Goal: Find specific page/section: Find specific page/section

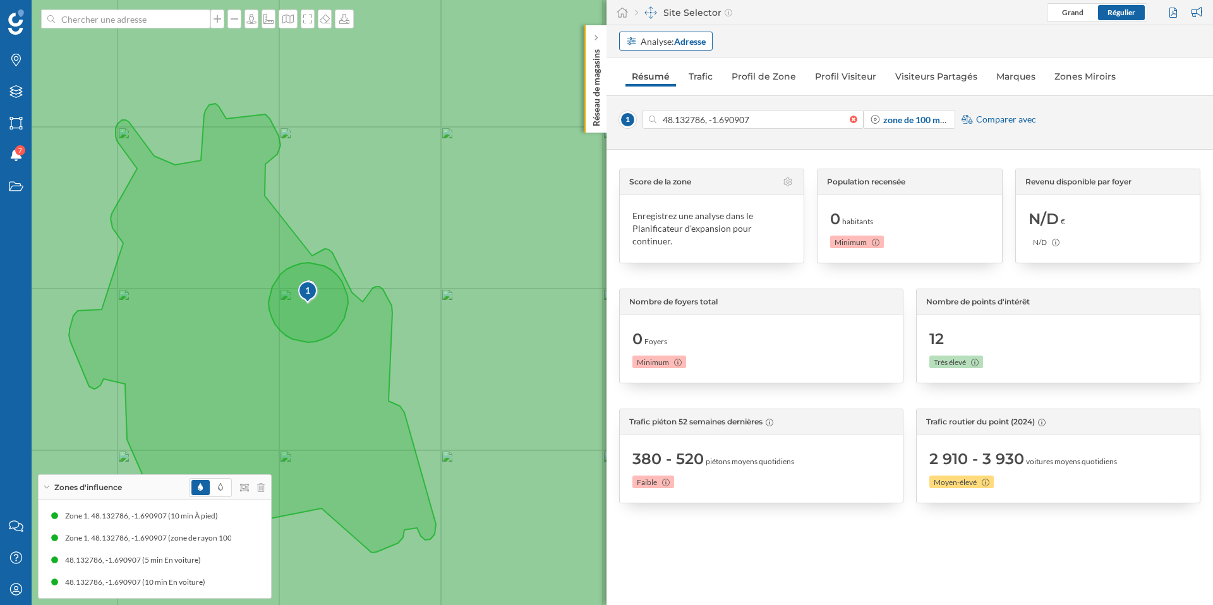
click at [694, 41] on strong "Adresse" at bounding box center [690, 41] width 32 height 11
click at [669, 76] on div "Personnalisé Adresse Zone commerciale" at bounding box center [667, 89] width 95 height 70
click at [674, 70] on div "Personnalisé" at bounding box center [651, 67] width 51 height 11
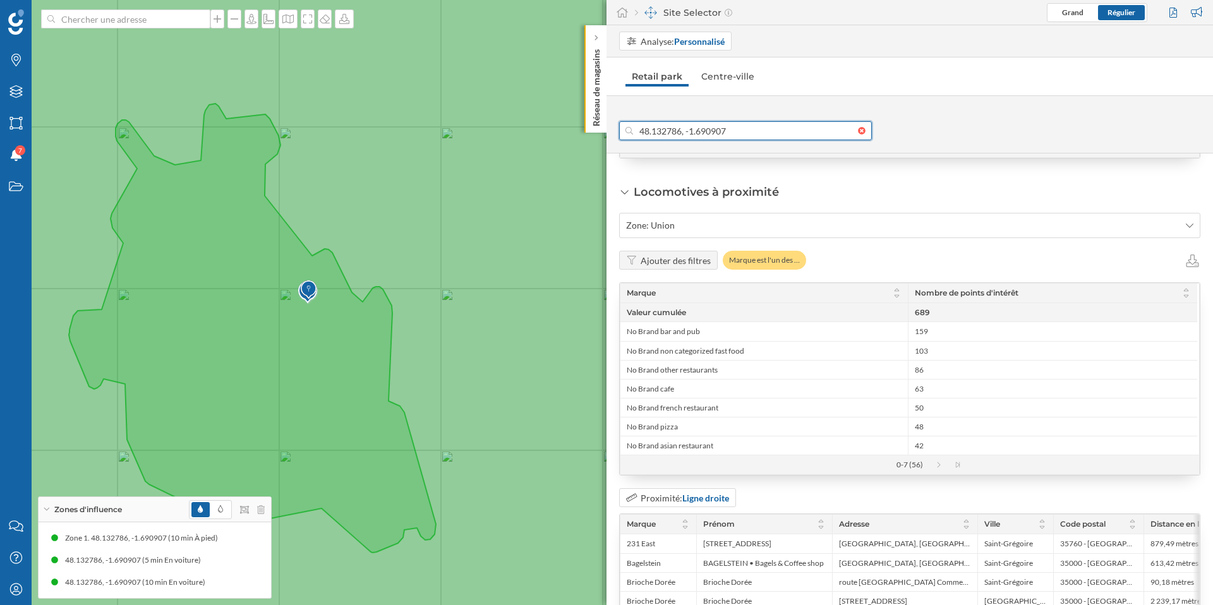
scroll to position [1741, 0]
click at [666, 264] on div "Ajouter des filtres" at bounding box center [676, 259] width 70 height 13
click at [672, 266] on div "Ajouter des filtres" at bounding box center [676, 259] width 70 height 13
click at [684, 266] on div "Ajouter des filtres" at bounding box center [676, 259] width 70 height 13
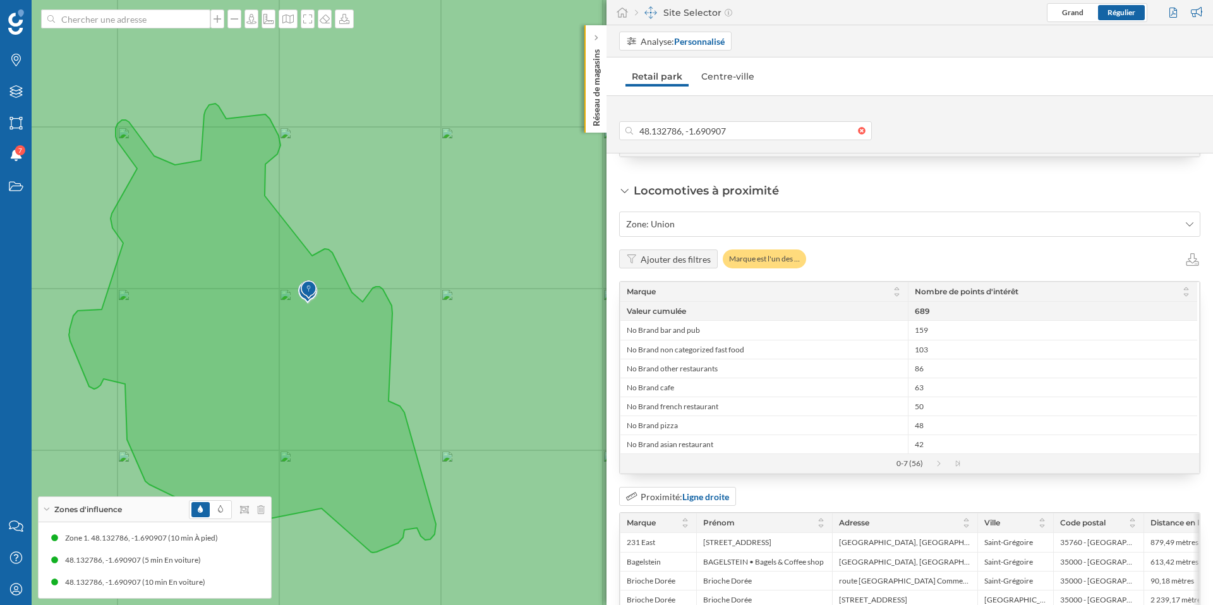
click at [684, 266] on div "Ajouter des filtres" at bounding box center [676, 259] width 70 height 13
click at [677, 231] on span "Zone: Union" at bounding box center [903, 224] width 554 height 13
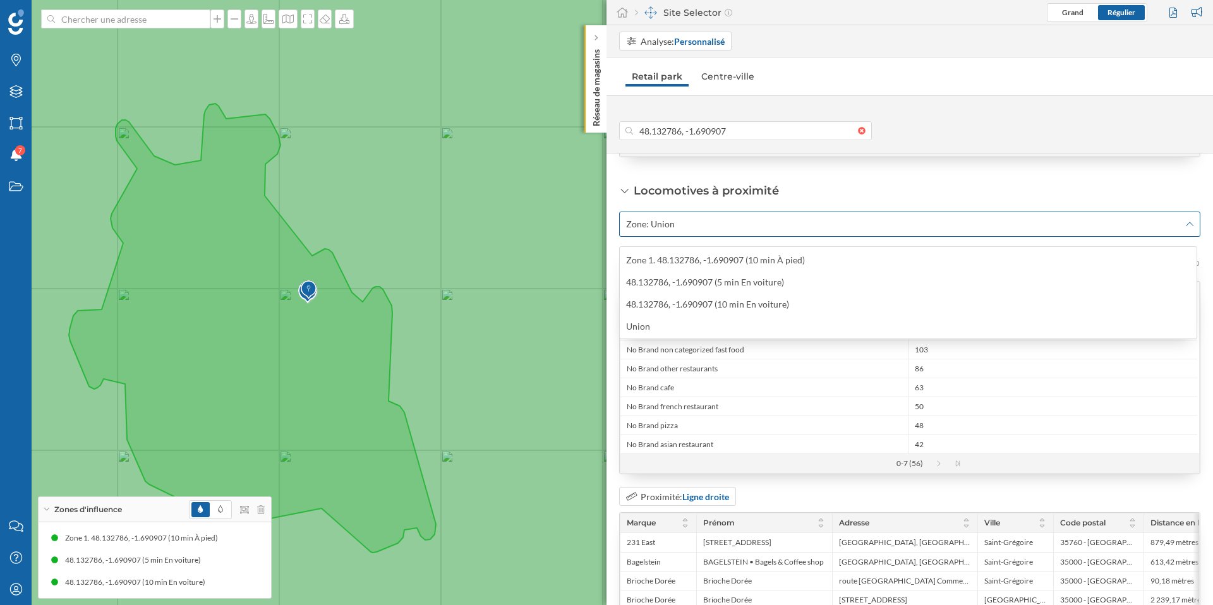
click at [677, 231] on span "Zone: Union" at bounding box center [903, 224] width 554 height 13
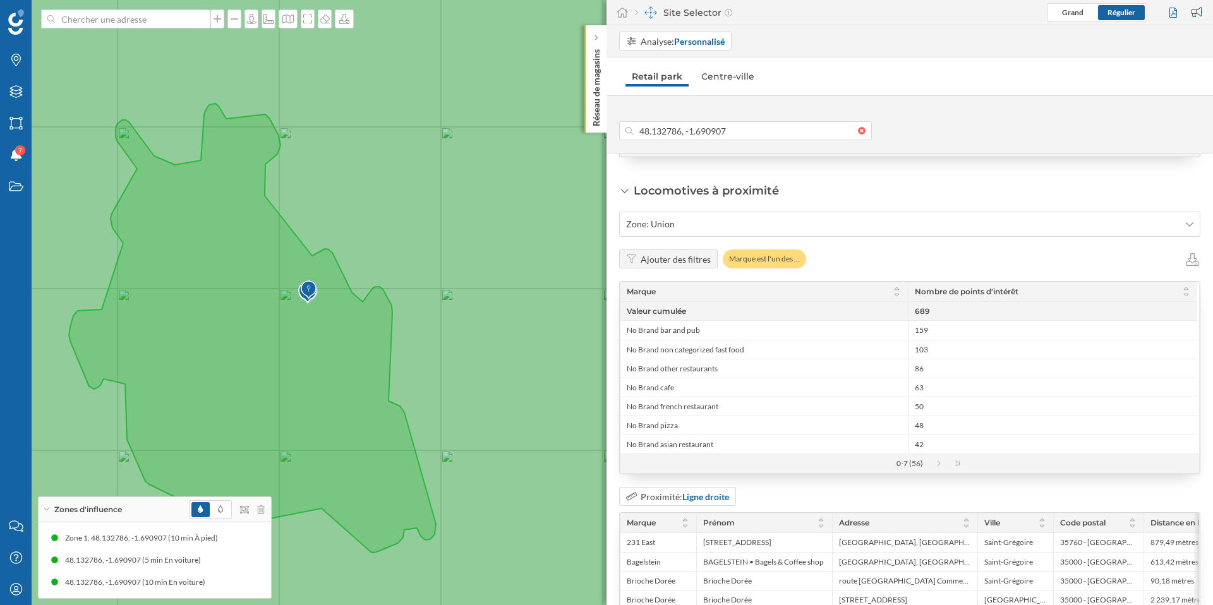
click at [655, 264] on div "Ajouter des filtres" at bounding box center [676, 259] width 70 height 13
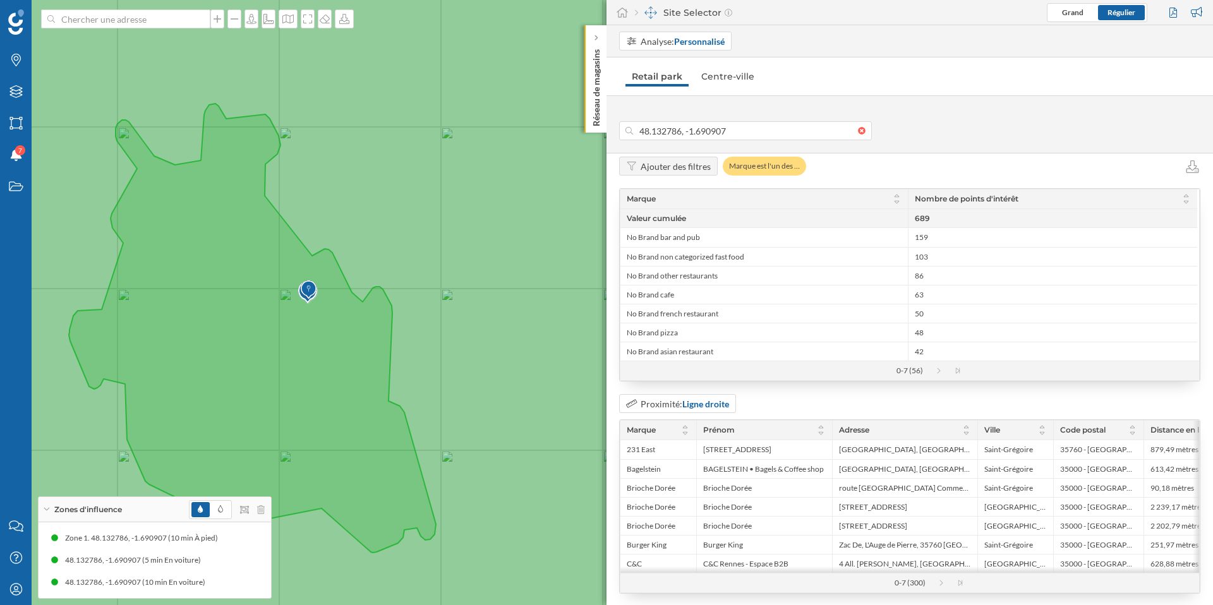
scroll to position [1857, 0]
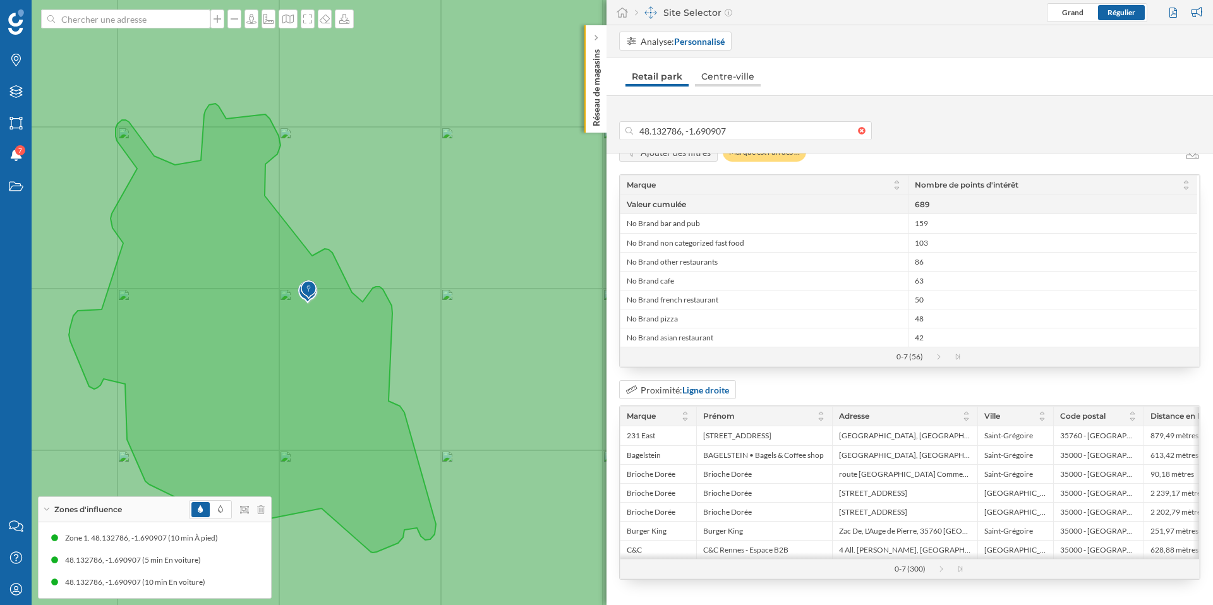
click at [744, 74] on link "Centre-ville" at bounding box center [728, 76] width 66 height 20
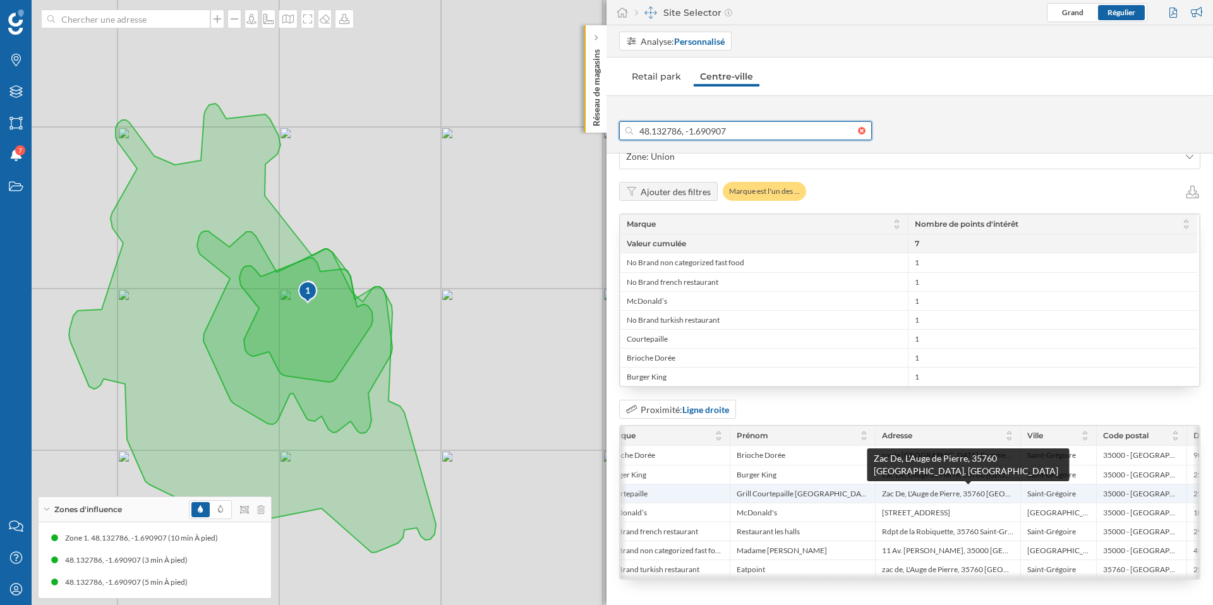
scroll to position [0, 0]
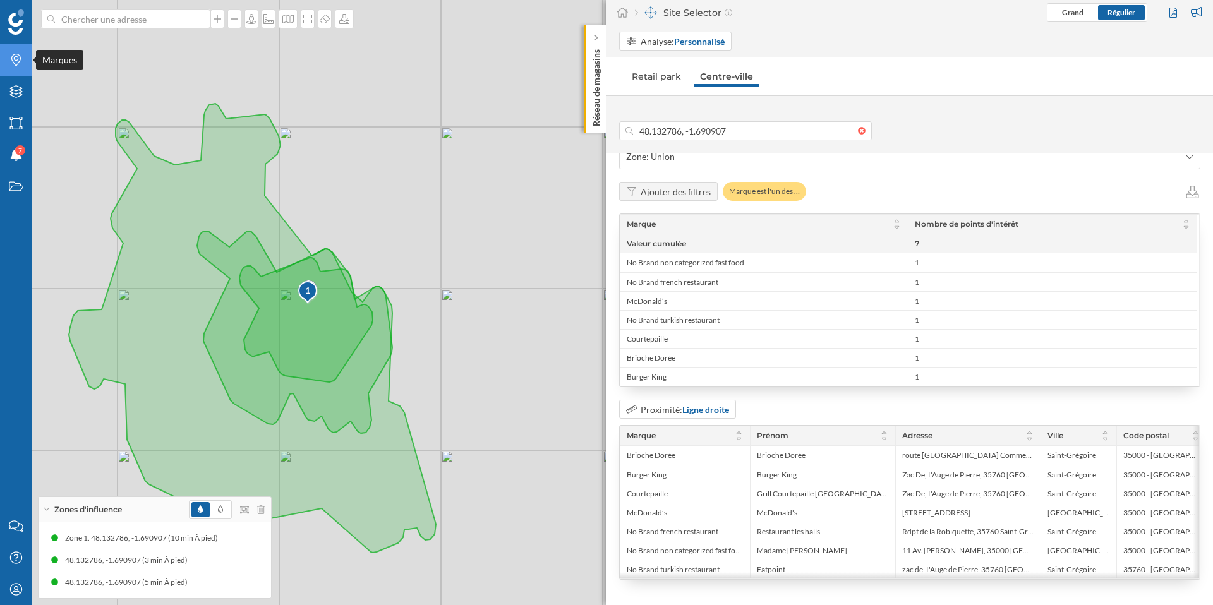
click at [17, 63] on icon at bounding box center [15, 60] width 9 height 13
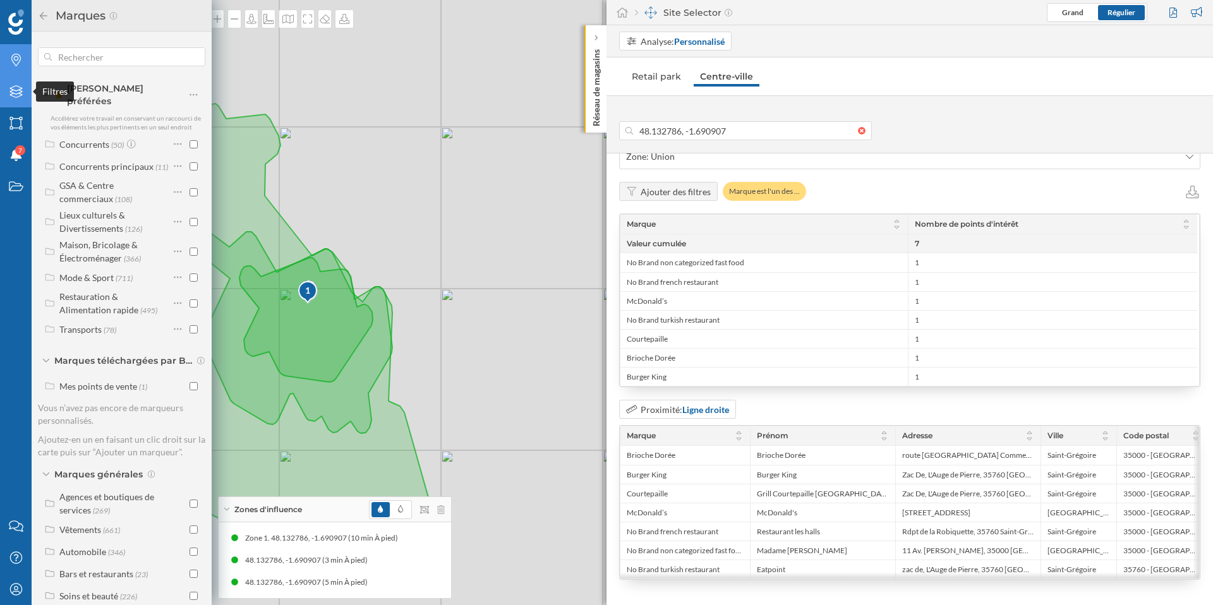
click at [19, 96] on icon at bounding box center [15, 91] width 13 height 13
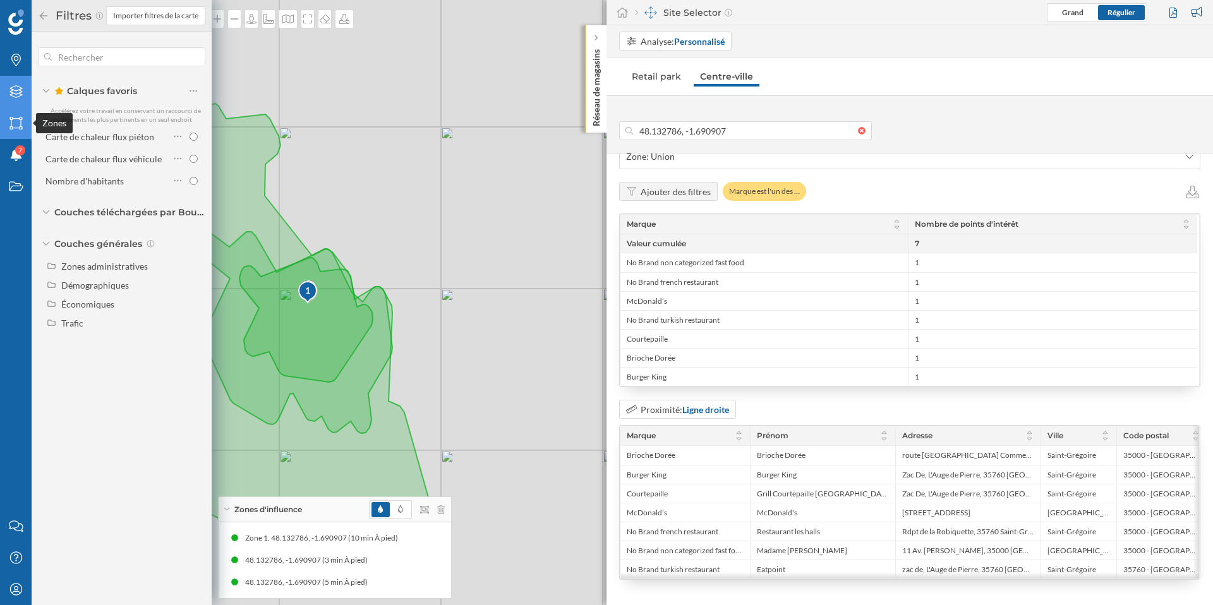
click at [16, 119] on icon at bounding box center [15, 123] width 13 height 13
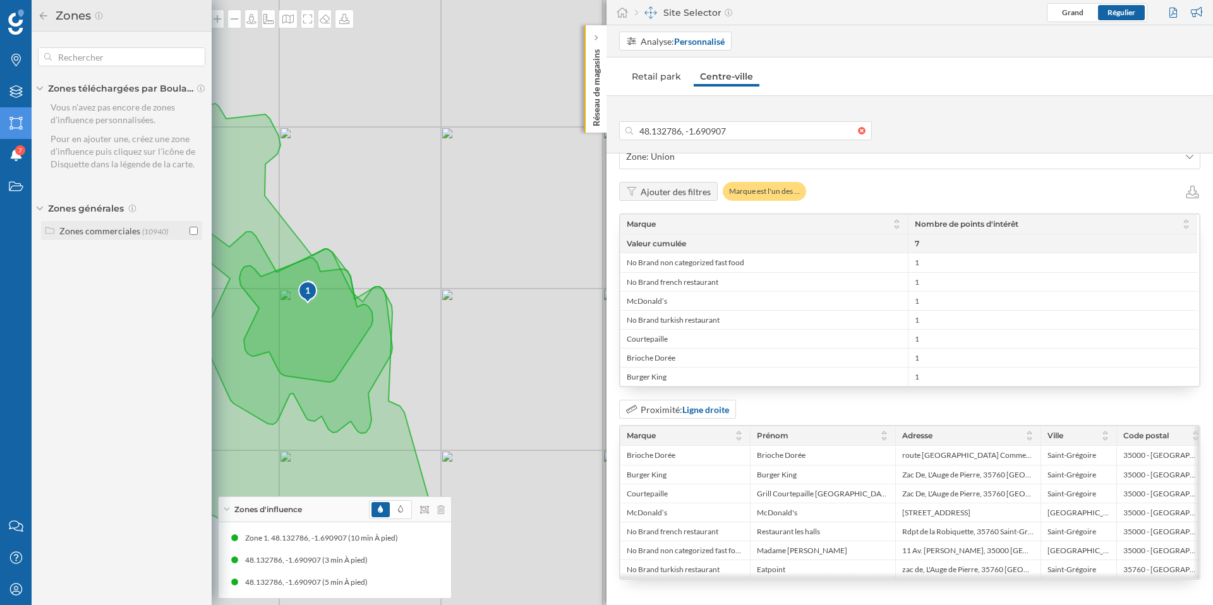
click at [123, 232] on div "Zones commerciales" at bounding box center [99, 231] width 81 height 11
click at [192, 254] on input "checkbox" at bounding box center [194, 257] width 8 height 8
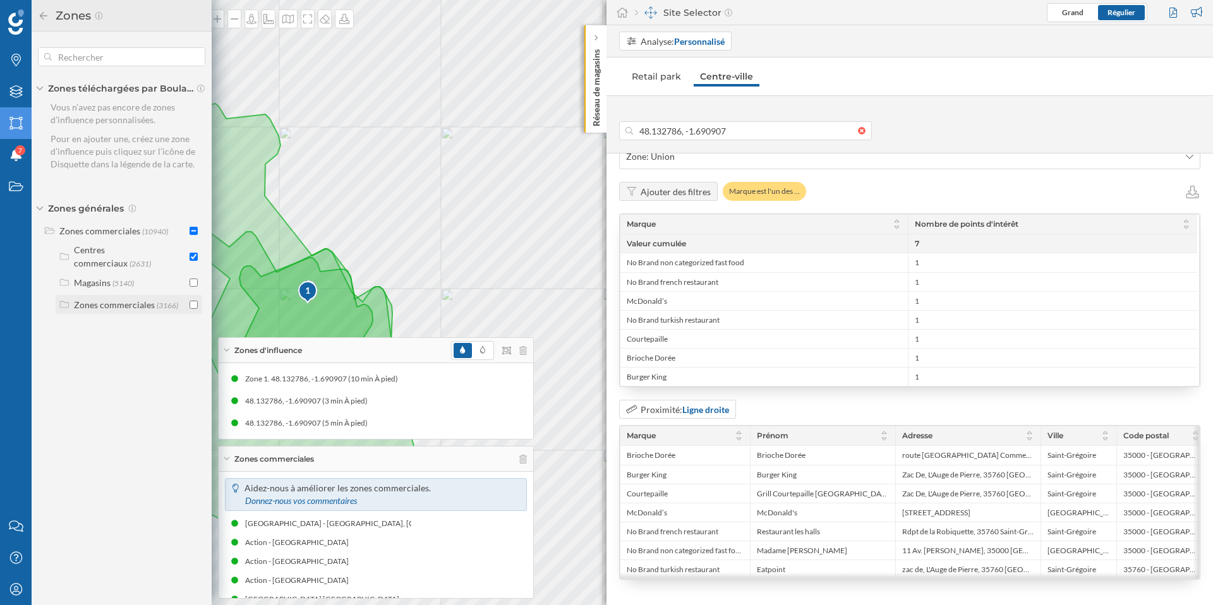
click at [194, 301] on input "checkbox" at bounding box center [194, 305] width 8 height 8
click at [195, 301] on input "checkbox" at bounding box center [194, 305] width 8 height 8
click at [196, 279] on input "checkbox" at bounding box center [194, 283] width 8 height 8
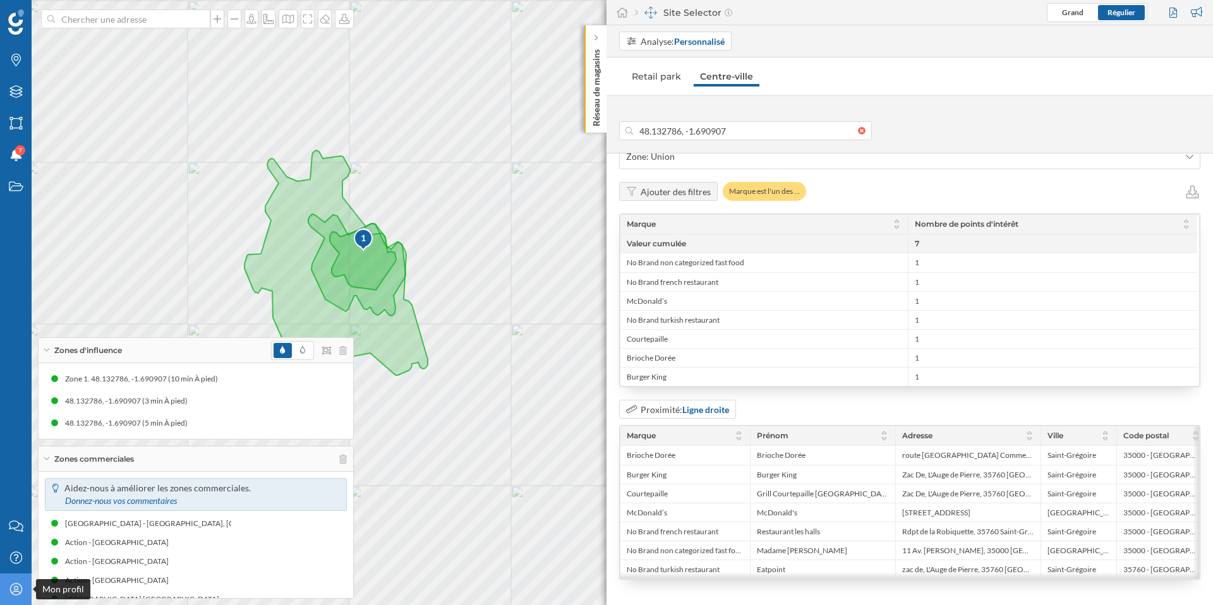
click at [21, 583] on icon "Mon profil" at bounding box center [16, 589] width 16 height 13
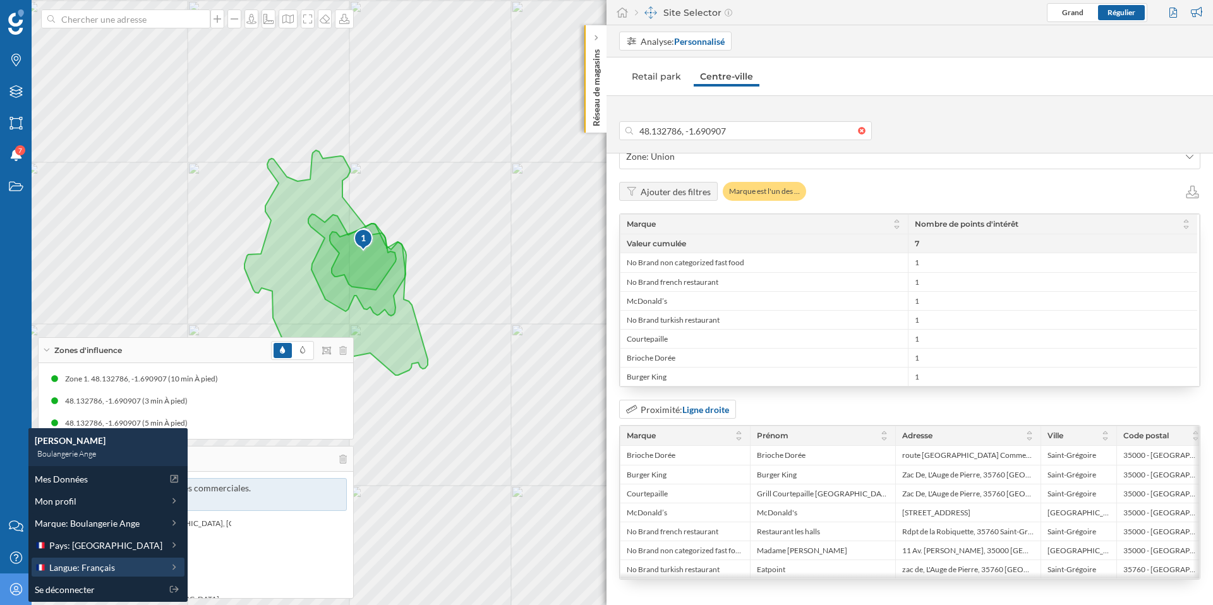
click at [109, 565] on span "Langue: Français" at bounding box center [82, 567] width 66 height 13
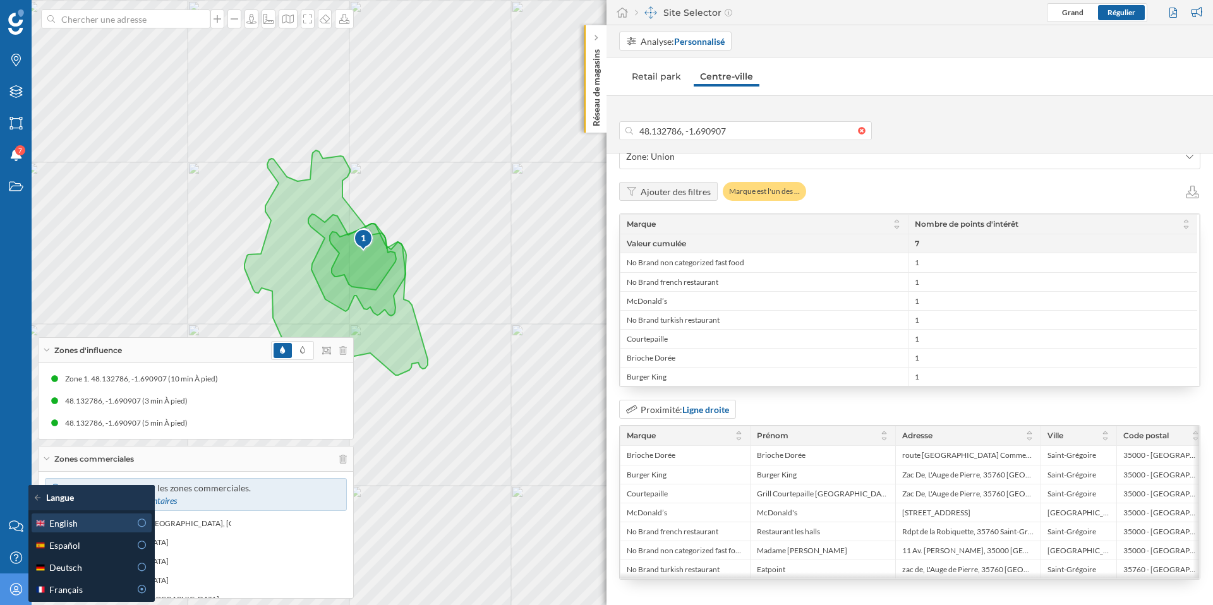
click at [123, 528] on div "English" at bounding box center [82, 523] width 95 height 13
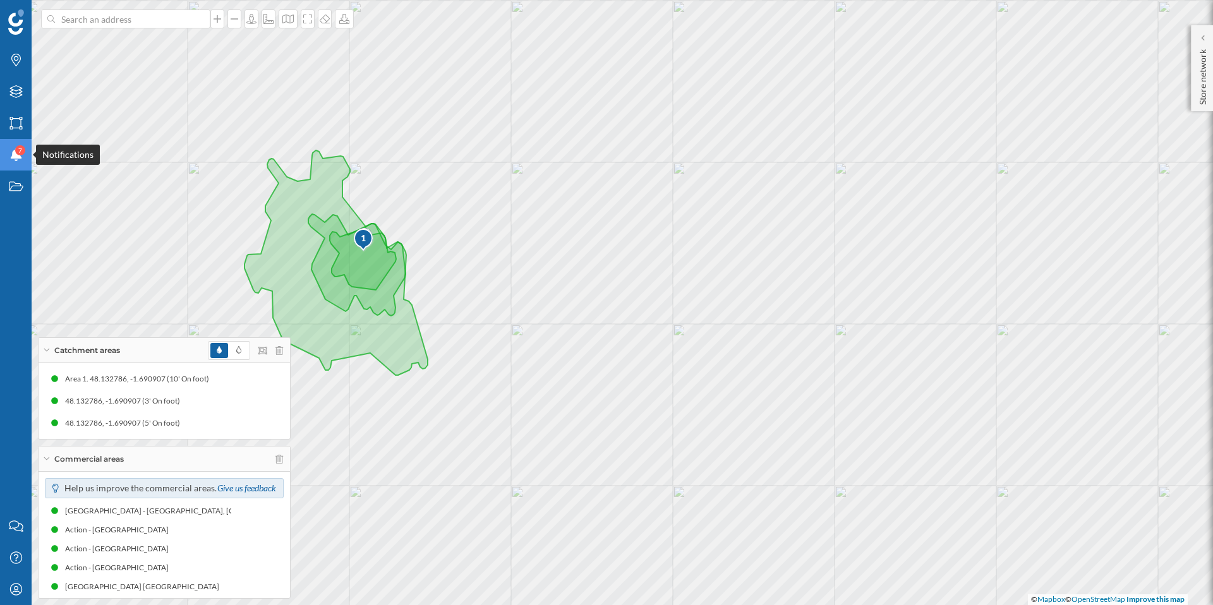
click at [28, 150] on div "Notifications 7" at bounding box center [16, 155] width 32 height 32
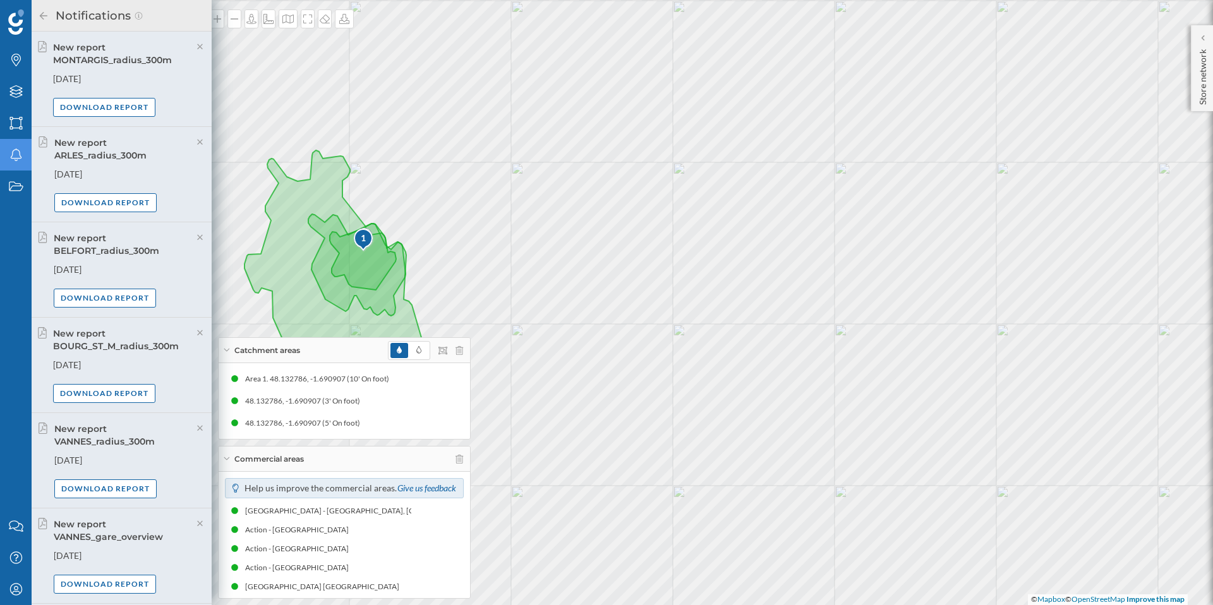
click at [23, 156] on icon "Notifications" at bounding box center [16, 155] width 16 height 13
